Goal: Task Accomplishment & Management: Use online tool/utility

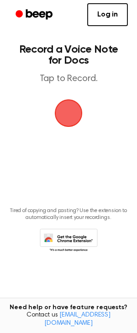
click at [72, 113] on span "button" at bounding box center [69, 113] width 34 height 34
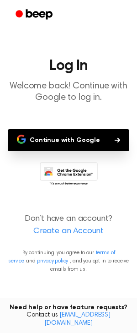
click at [59, 140] on button "Continue with Google" at bounding box center [69, 140] width 122 height 22
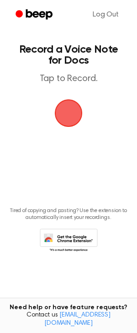
click at [65, 110] on span "button" at bounding box center [68, 112] width 31 height 31
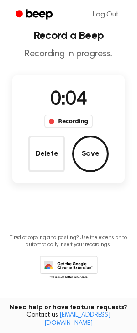
scroll to position [16, 0]
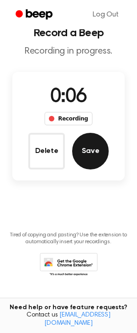
click at [92, 144] on button "Save" at bounding box center [90, 151] width 37 height 37
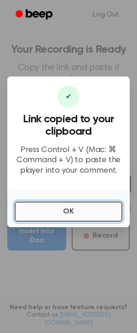
click at [58, 207] on button "OK" at bounding box center [69, 211] width 108 height 20
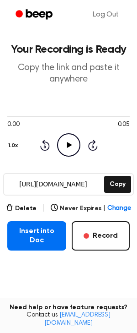
click at [65, 147] on icon "Play Audio" at bounding box center [68, 144] width 23 height 23
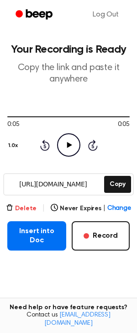
click at [28, 207] on button "Delete" at bounding box center [21, 209] width 31 height 10
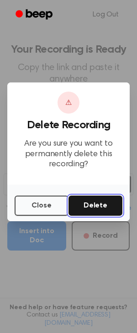
click at [89, 205] on button "Delete" at bounding box center [96, 205] width 54 height 20
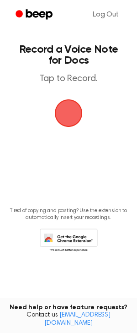
click at [63, 110] on span "button" at bounding box center [68, 113] width 33 height 33
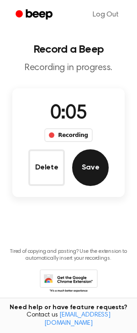
click at [94, 162] on button "Save" at bounding box center [90, 167] width 37 height 37
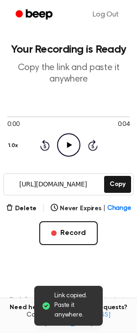
click at [70, 149] on icon "Play Audio" at bounding box center [68, 144] width 23 height 23
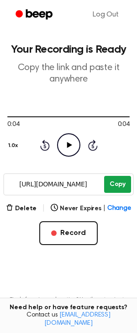
click at [114, 185] on button "Copy" at bounding box center [117, 184] width 27 height 17
click at [71, 69] on p "Copy the link and paste it anywhere" at bounding box center [68, 73] width 123 height 23
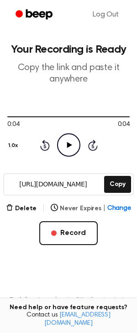
click at [110, 206] on span "Change" at bounding box center [120, 209] width 24 height 10
click at [137, 215] on main "Your Recording is Ready Copy the link and paste it anywhere 0:04 0:04 Your brow…" at bounding box center [68, 184] width 137 height 368
